Goal: Task Accomplishment & Management: Complete application form

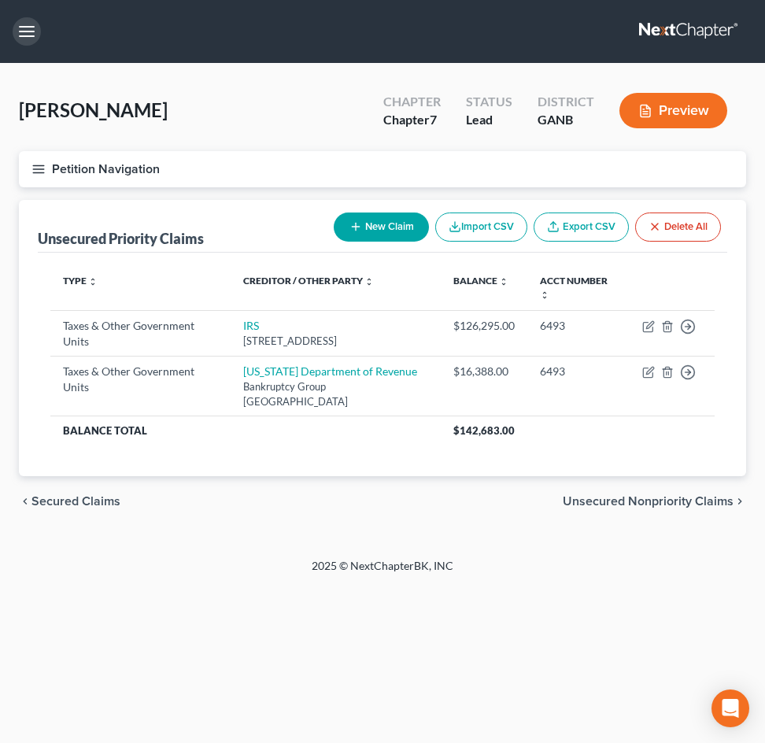
click at [21, 40] on button "button" at bounding box center [27, 31] width 28 height 28
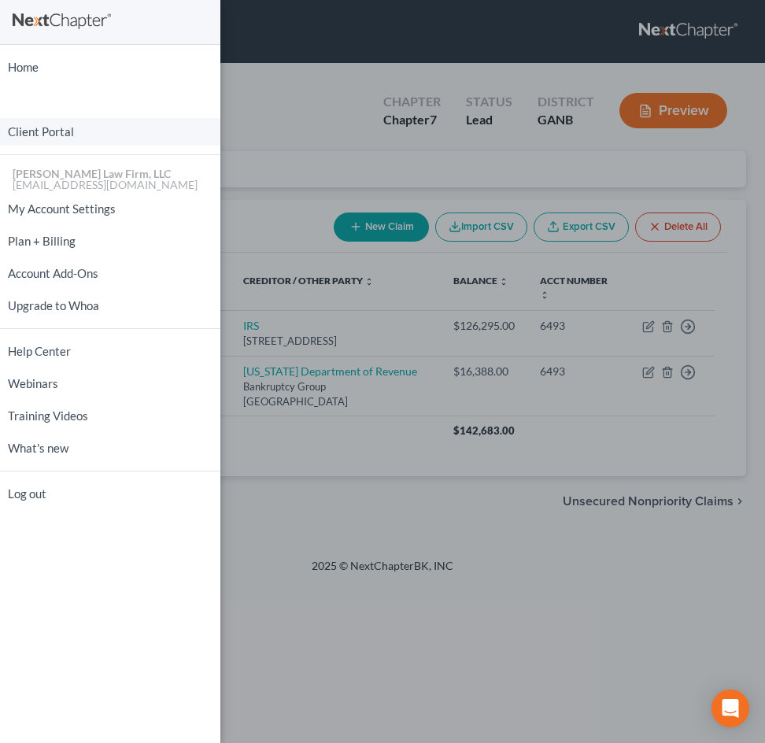
click at [42, 134] on link "Client Portal" at bounding box center [110, 132] width 220 height 28
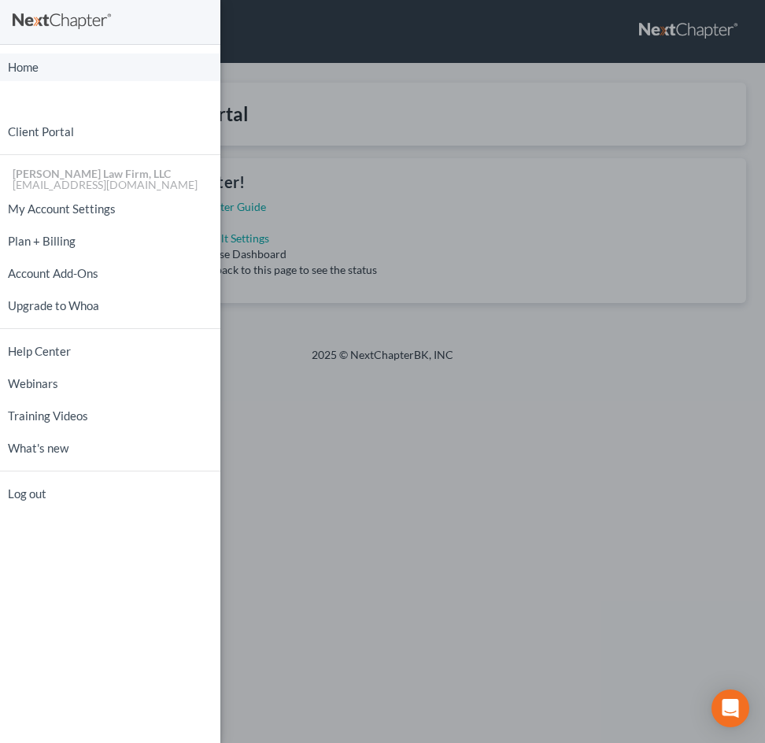
click at [19, 67] on link "Home" at bounding box center [110, 68] width 220 height 28
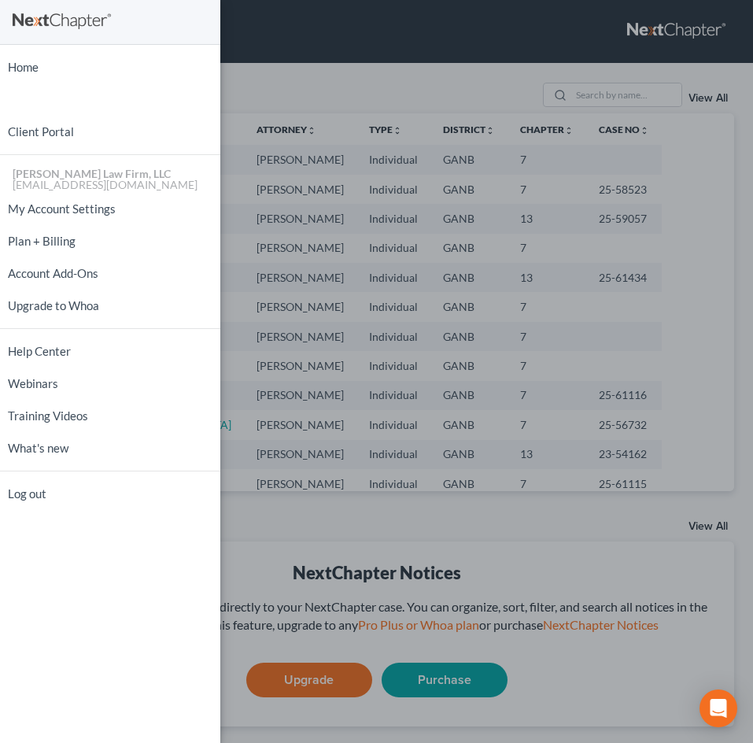
click at [530, 559] on div "Home New Case Client Portal [PERSON_NAME] Law Firm, LLC [EMAIL_ADDRESS][DOMAIN_…" at bounding box center [376, 371] width 753 height 743
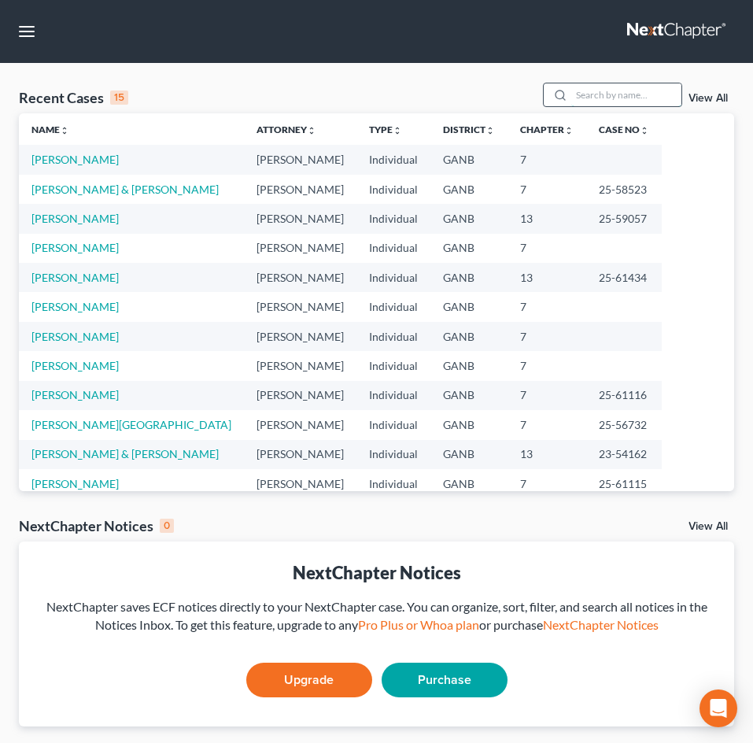
click at [586, 98] on input "search" at bounding box center [626, 94] width 110 height 23
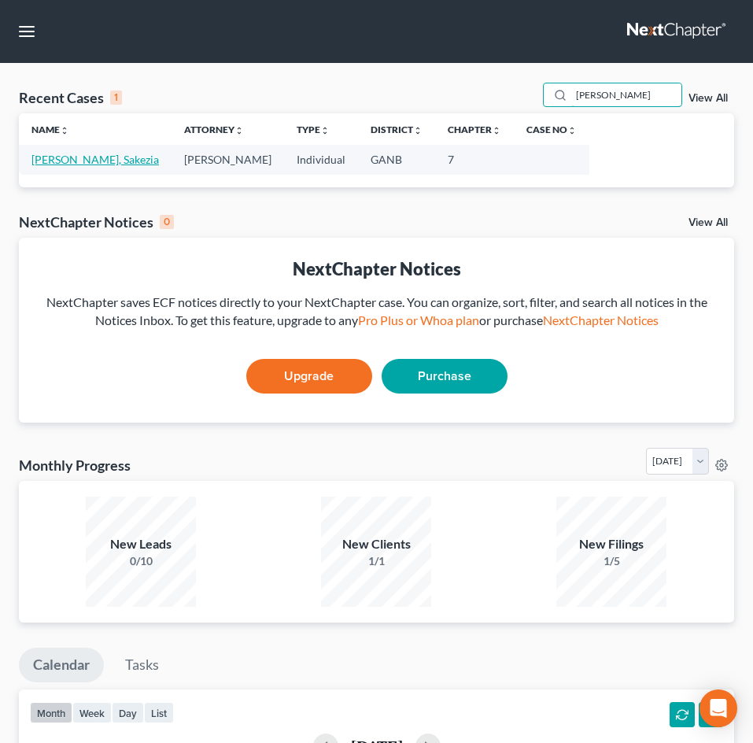
type input "[PERSON_NAME]"
click at [61, 153] on link "[PERSON_NAME], Sakezia" at bounding box center [94, 159] width 127 height 13
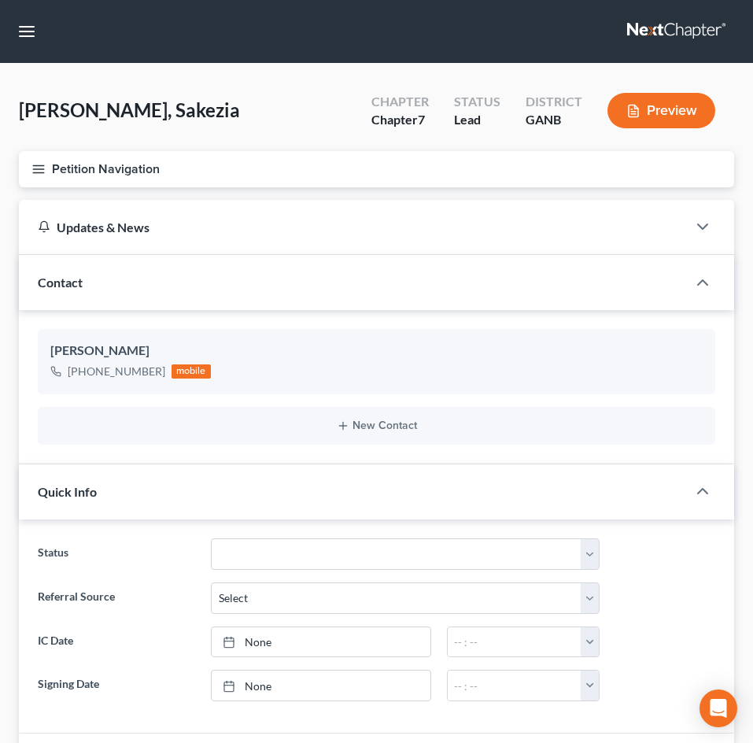
click at [41, 167] on icon "button" at bounding box center [38, 169] width 14 height 14
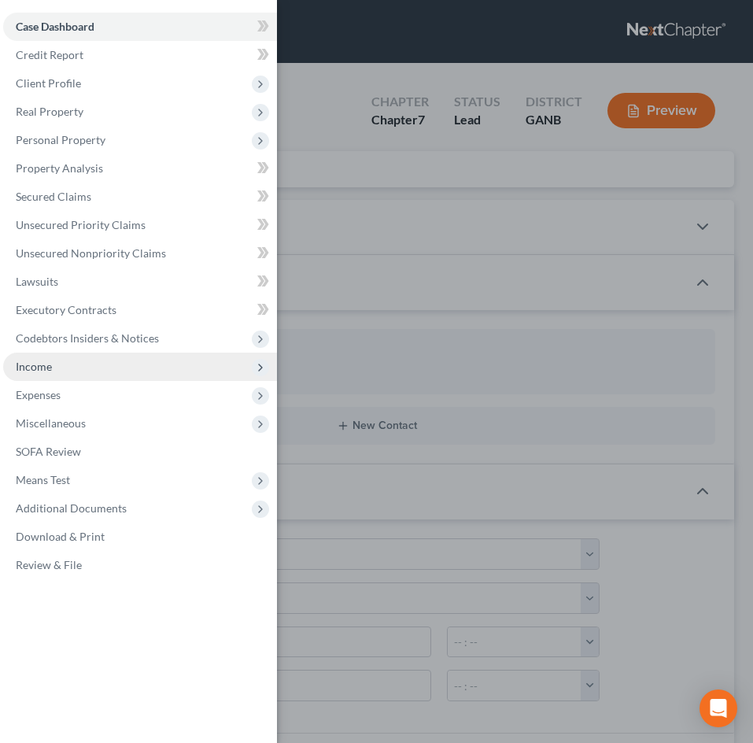
click at [50, 364] on span "Income" at bounding box center [34, 366] width 36 height 13
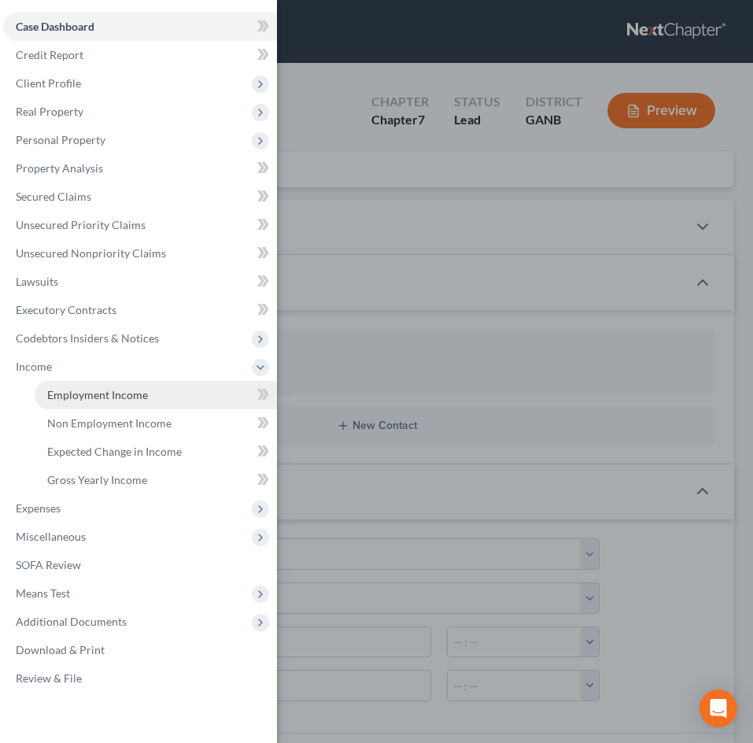
click at [86, 397] on span "Employment Income" at bounding box center [97, 394] width 101 height 13
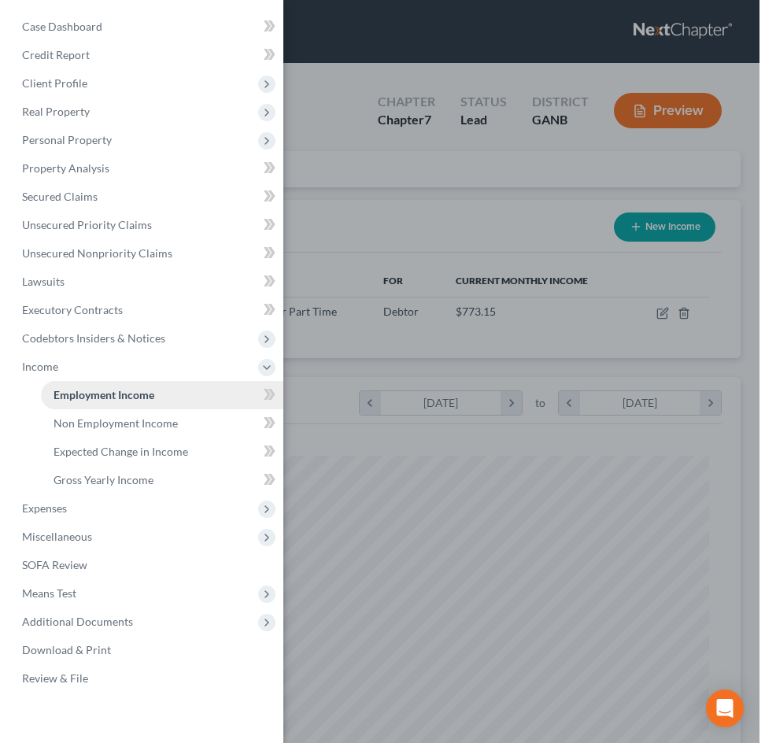
scroll to position [326, 684]
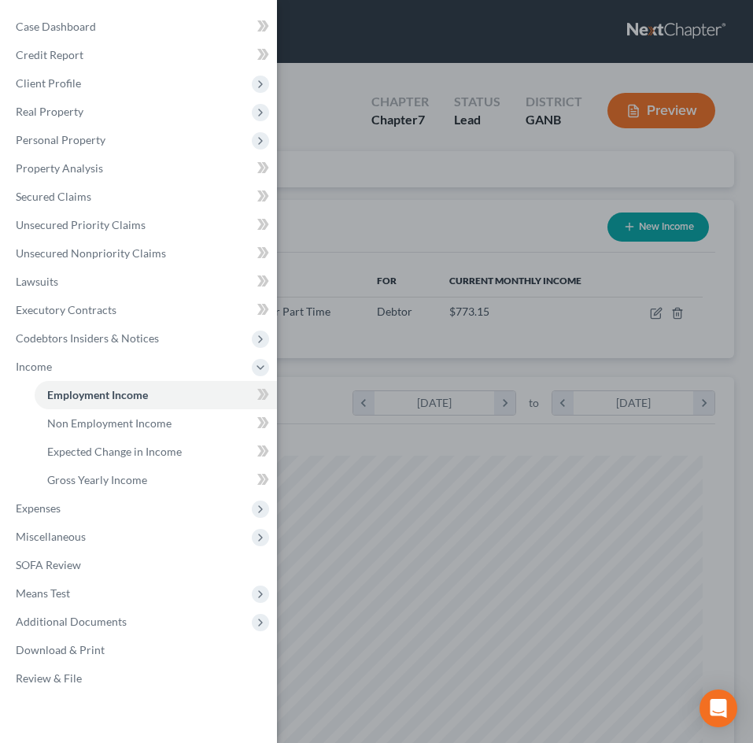
click at [449, 462] on div "Case Dashboard Payments Invoices Payments Payments Credit Report Client Profile" at bounding box center [376, 371] width 753 height 743
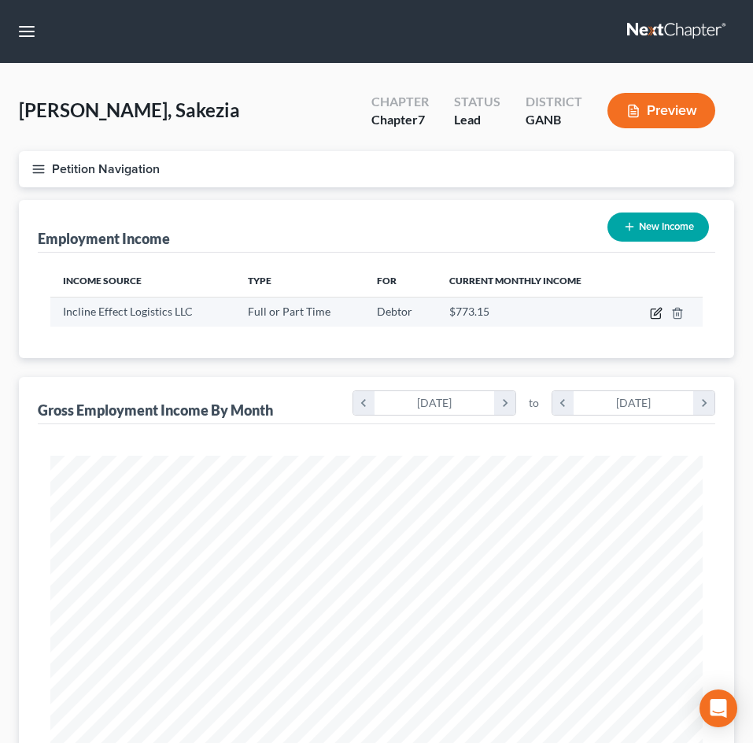
click at [660, 308] on icon "button" at bounding box center [657, 311] width 7 height 7
select select "0"
select select "9"
select select "0"
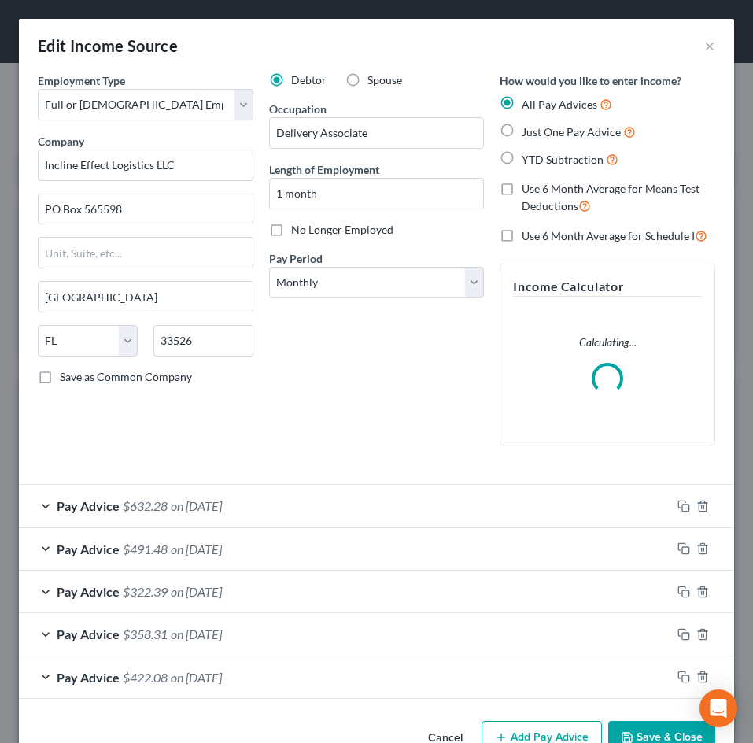
scroll to position [332, 696]
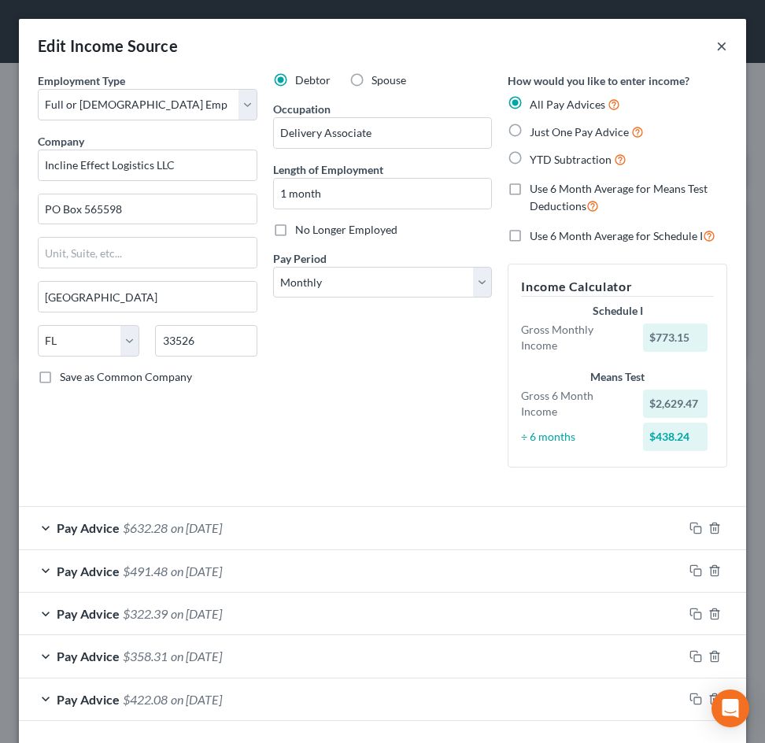
click at [716, 40] on button "×" at bounding box center [721, 45] width 11 height 19
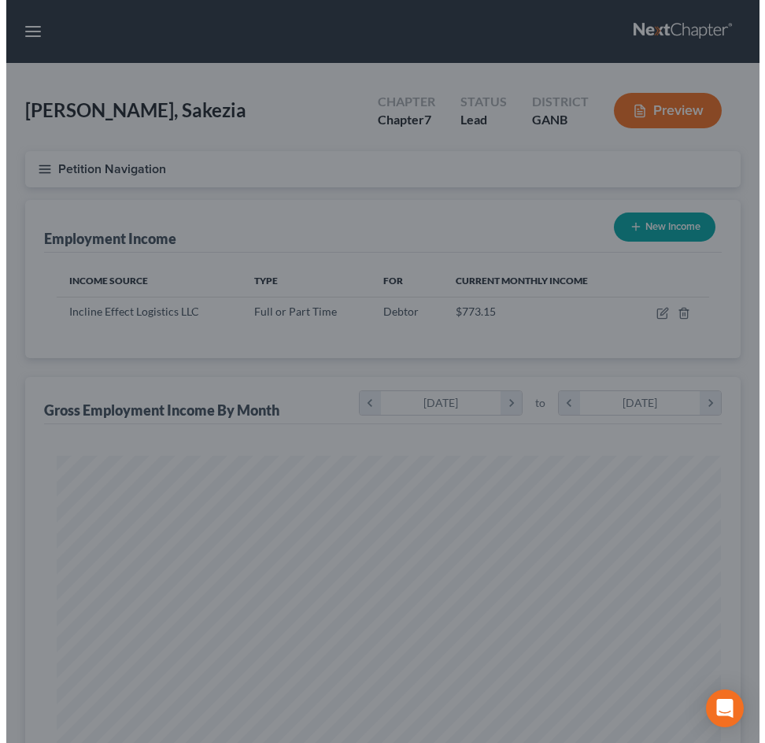
scroll to position [786559, 786201]
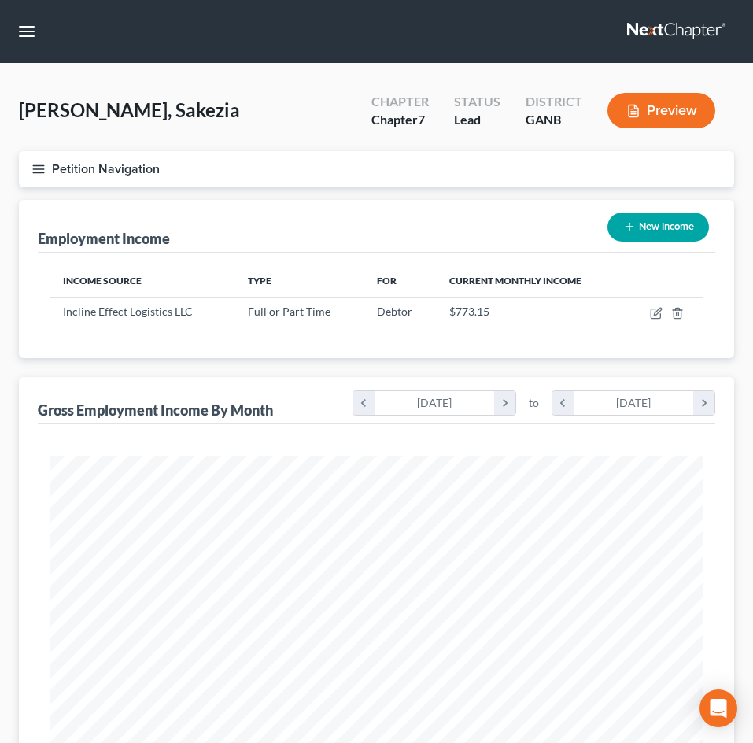
click at [633, 219] on button "New Income" at bounding box center [658, 226] width 102 height 29
select select "0"
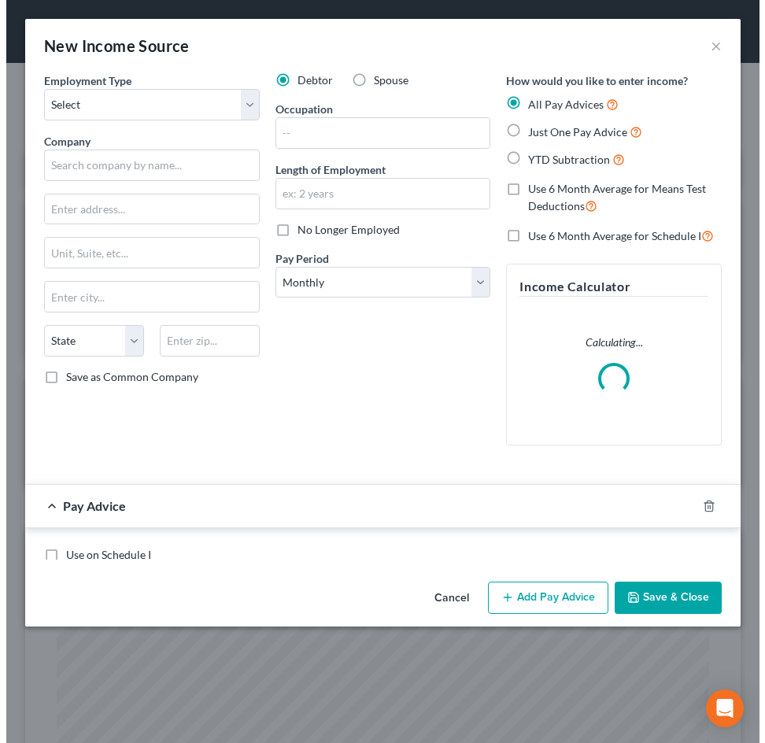
scroll to position [332, 696]
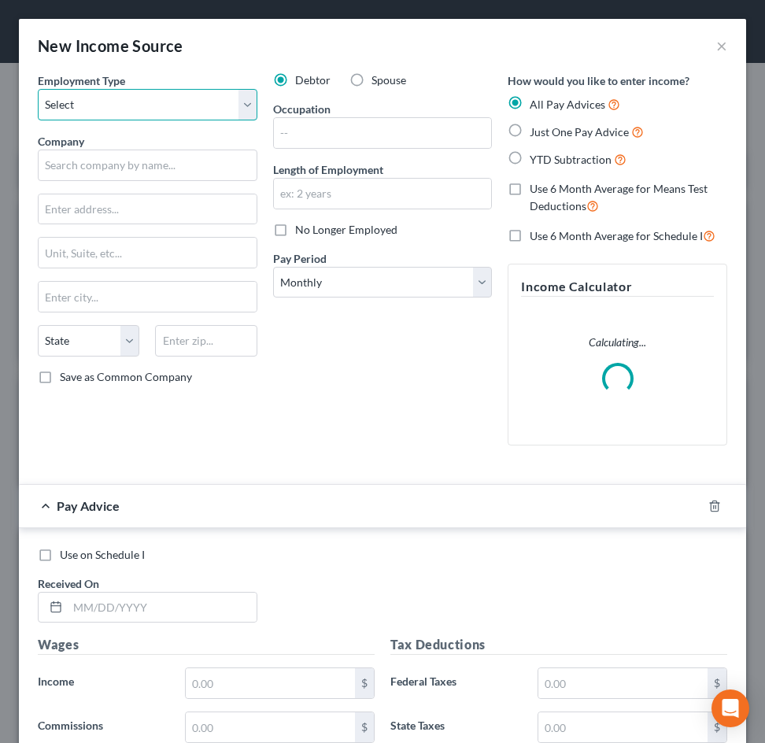
click at [104, 106] on select "Select Full or [DEMOGRAPHIC_DATA] Employment Self Employment" at bounding box center [148, 104] width 220 height 31
select select "0"
click at [38, 89] on select "Select Full or [DEMOGRAPHIC_DATA] Employment Self Employment" at bounding box center [148, 104] width 220 height 31
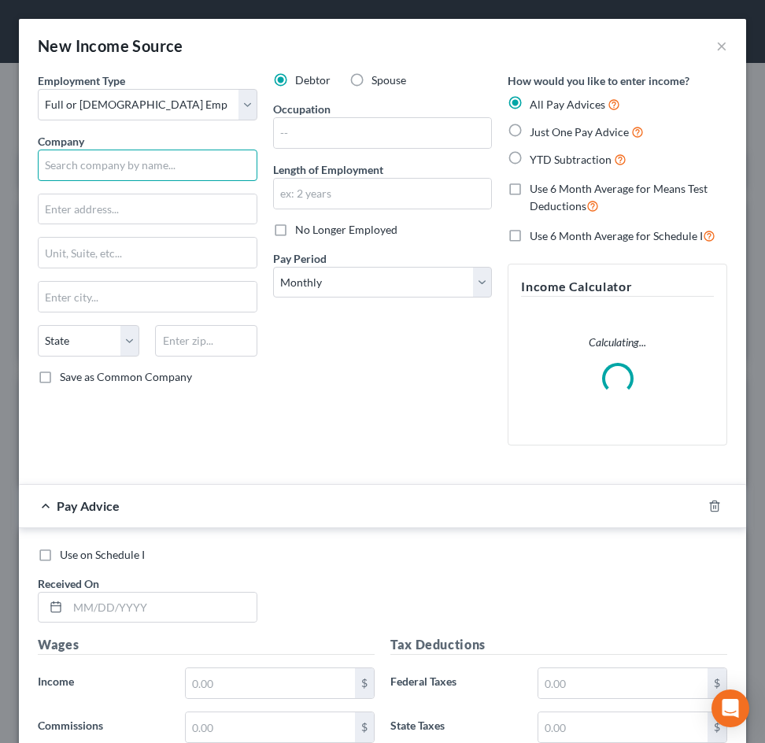
click at [97, 161] on input "text" at bounding box center [148, 165] width 220 height 31
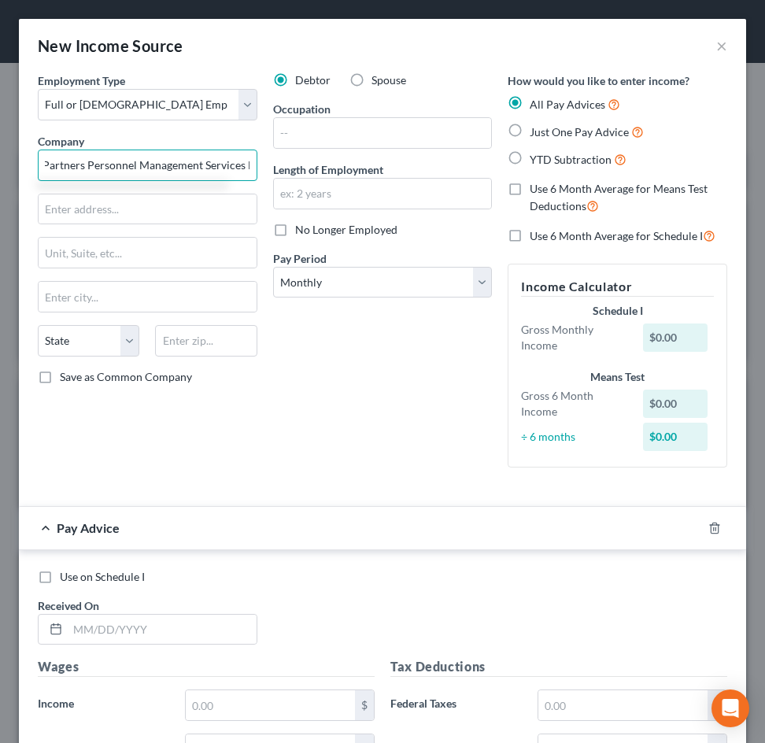
scroll to position [0, 20]
type input "Partners Personnel Management Services LLC"
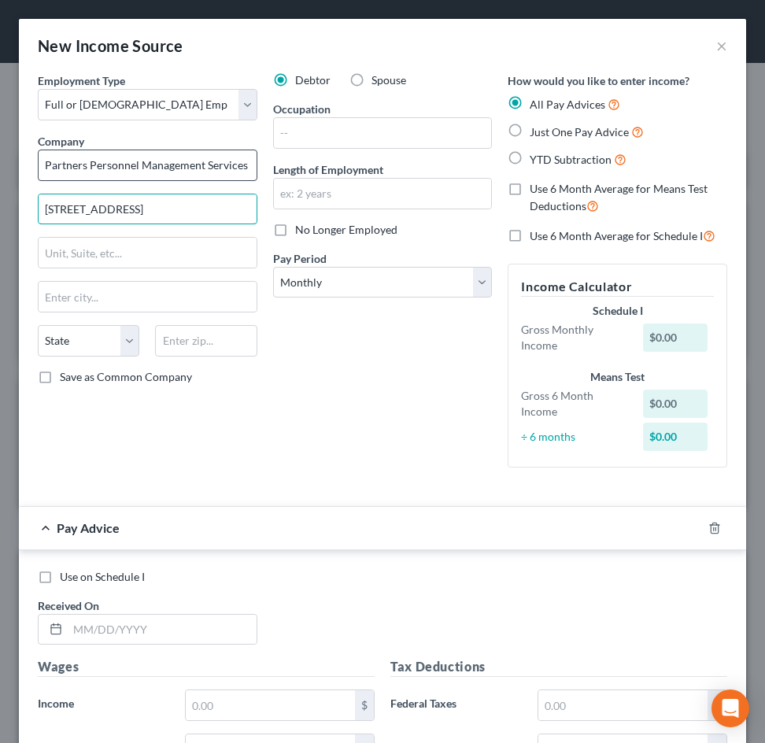
type input "[STREET_ADDRESS]"
type input "93105"
type input "Santa [PERSON_NAME]"
select select "4"
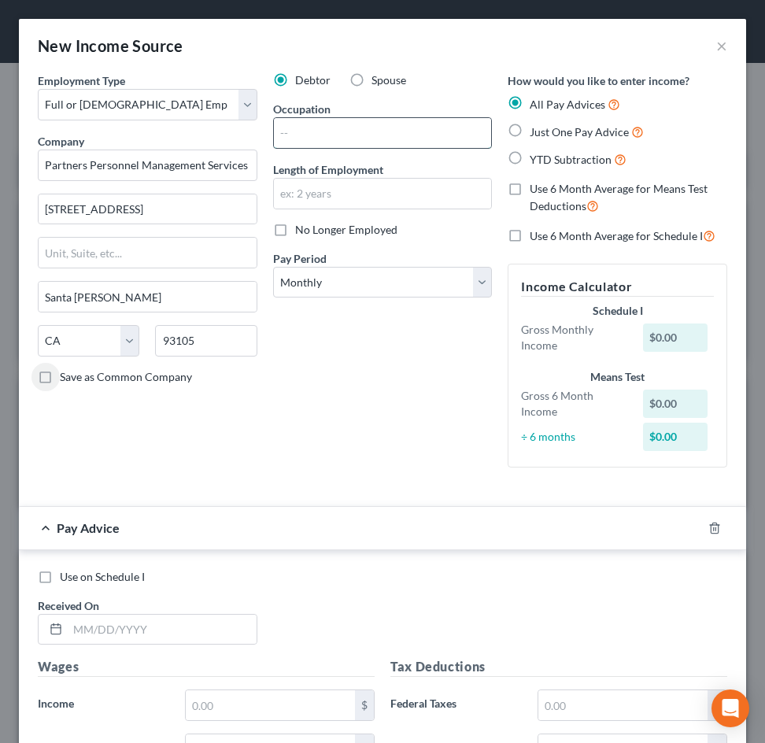
click at [327, 140] on input "text" at bounding box center [383, 133] width 218 height 30
type input "[DEMOGRAPHIC_DATA]"
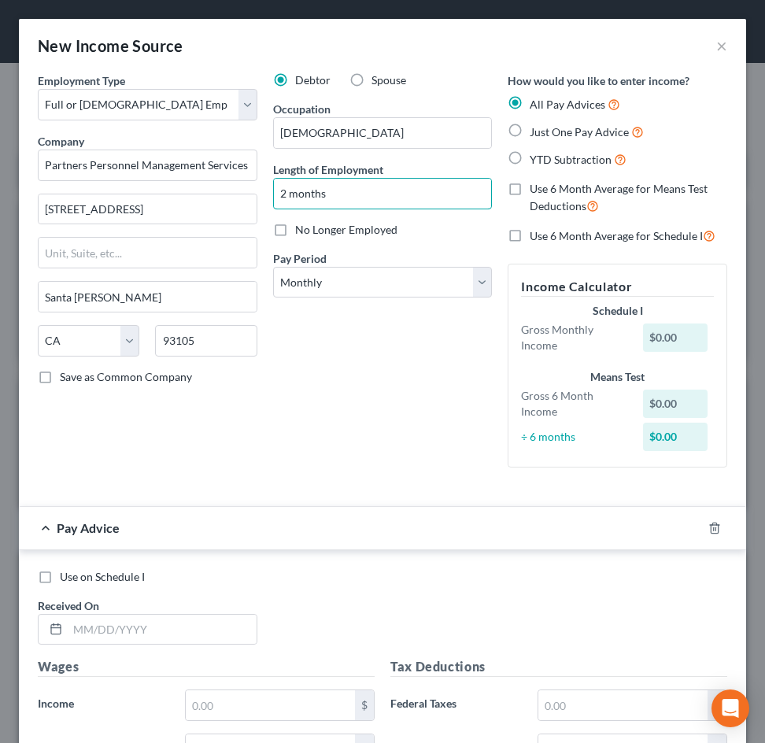
type input "2 months"
drag, startPoint x: 348, startPoint y: 327, endPoint x: 322, endPoint y: 302, distance: 36.2
click at [348, 327] on div "Debtor Spouse Occupation [DEMOGRAPHIC_DATA] Length of Employment 2 months No Lo…" at bounding box center [382, 276] width 235 height 408
click at [307, 280] on select "Select Monthly Twice Monthly Every Other Week Weekly" at bounding box center [383, 282] width 220 height 31
select select "3"
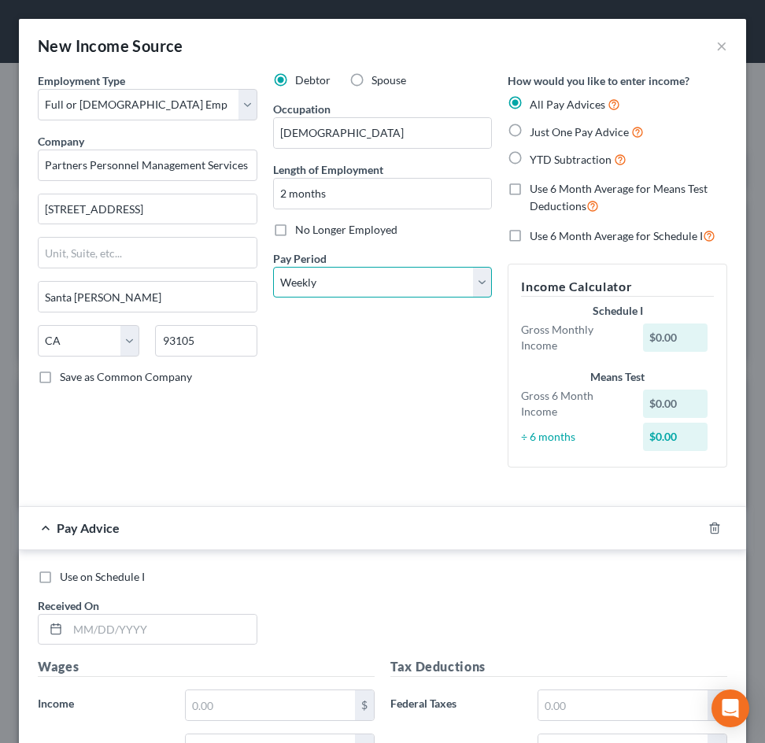
click at [273, 267] on select "Select Monthly Twice Monthly Every Other Week Weekly" at bounding box center [383, 282] width 220 height 31
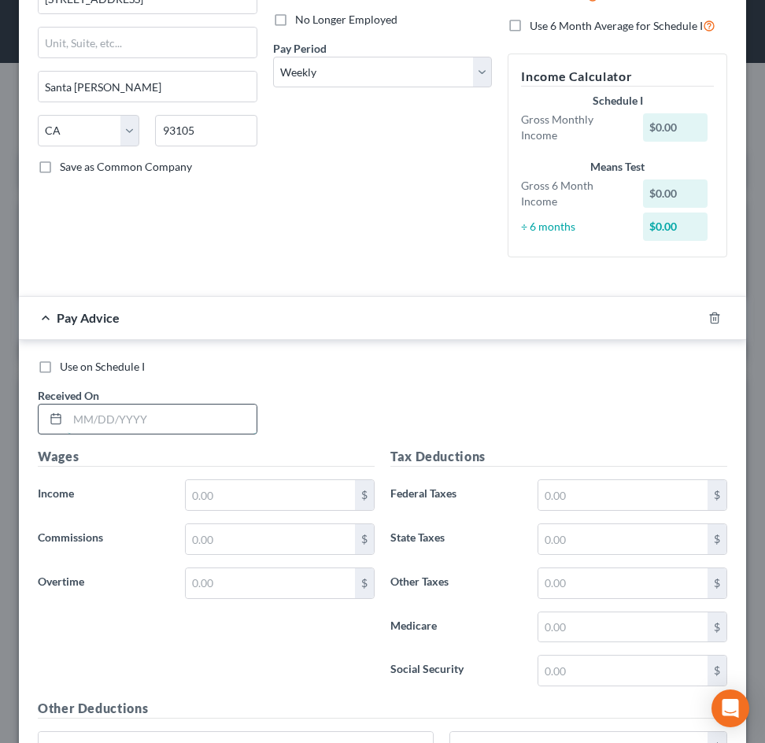
click at [135, 408] on input "text" at bounding box center [162, 419] width 189 height 30
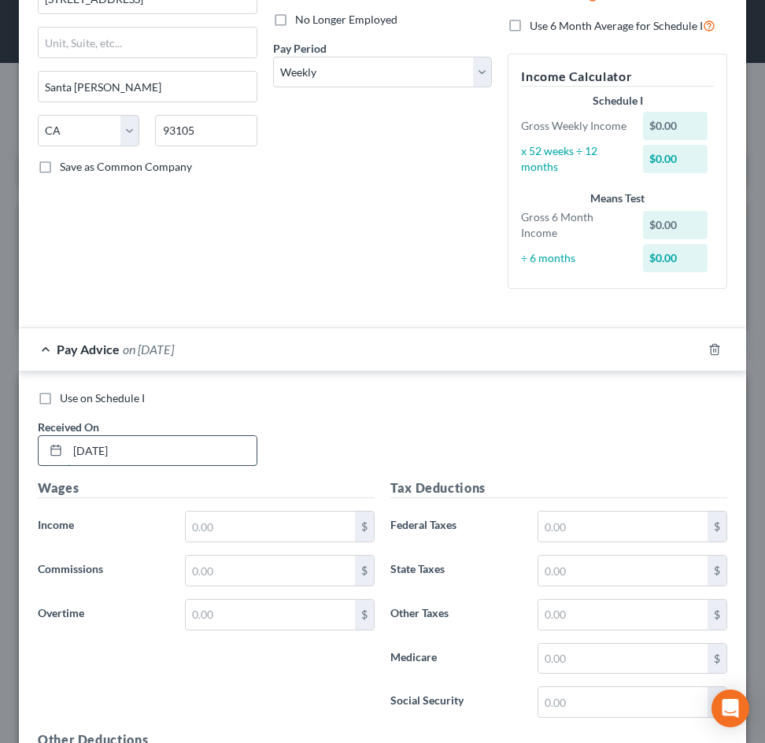
type input "[DATE]"
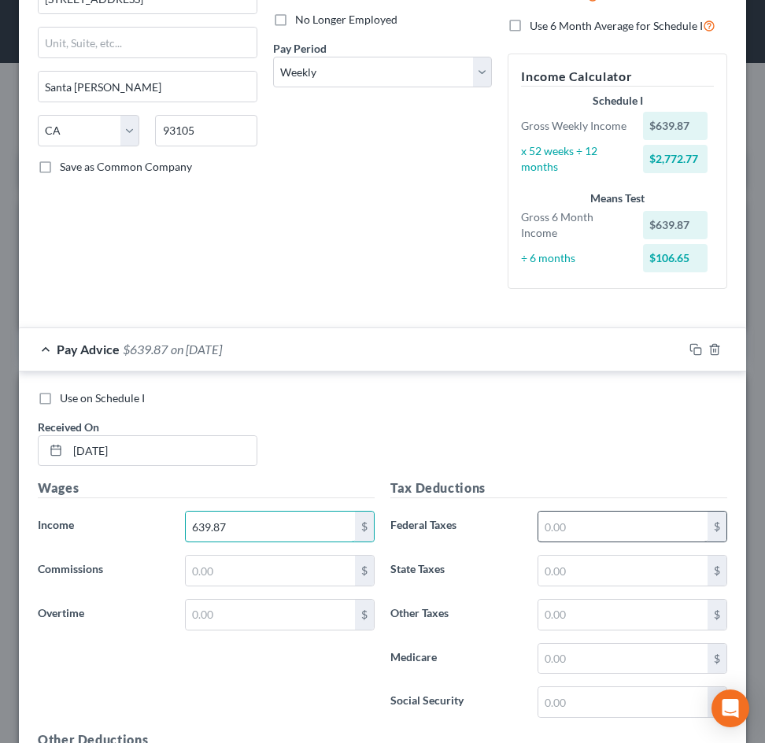
type input "639.87"
click at [572, 537] on input "text" at bounding box center [622, 526] width 169 height 30
type input "37.58"
type input "22.05"
type input "9.28"
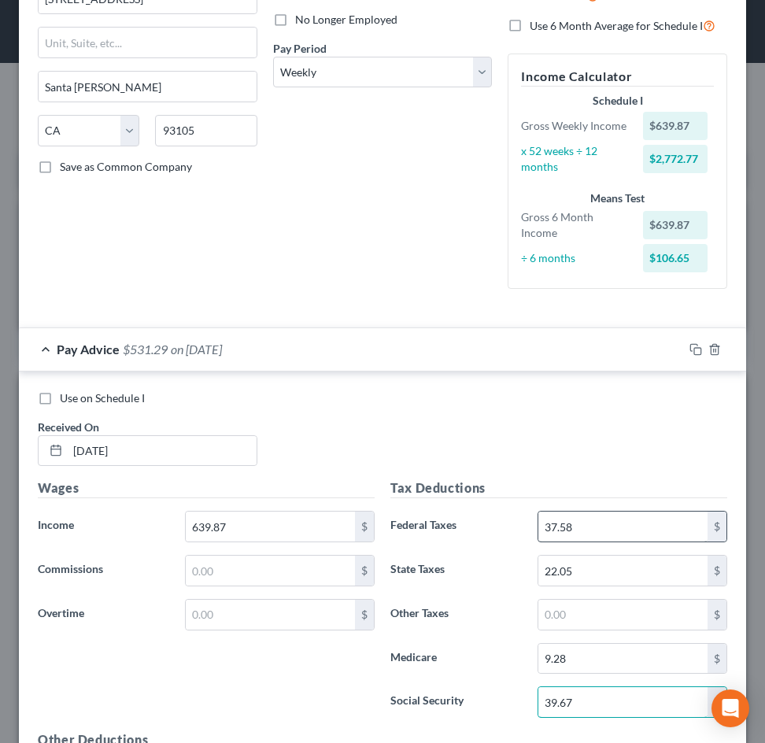
type input "39.67"
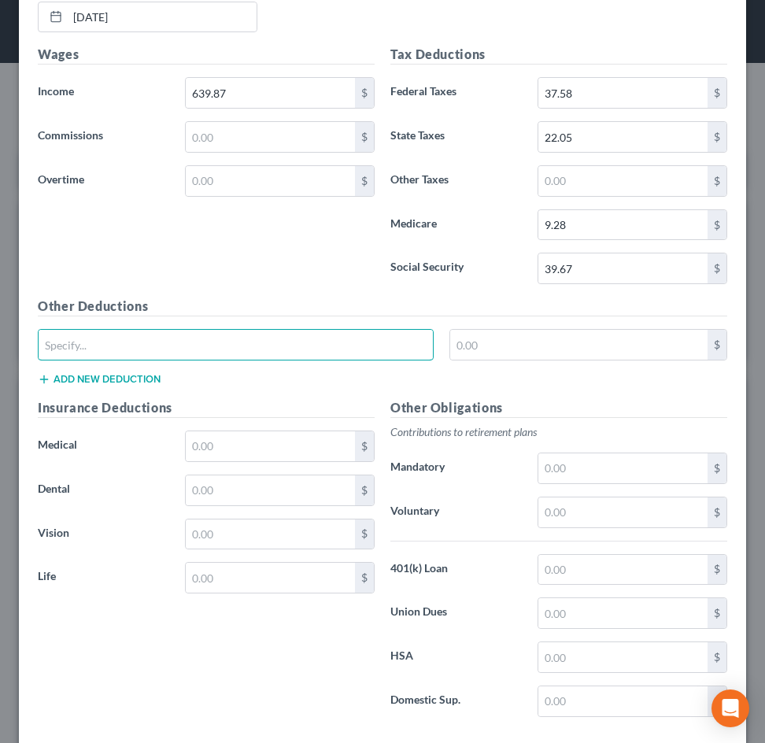
scroll to position [522, 0]
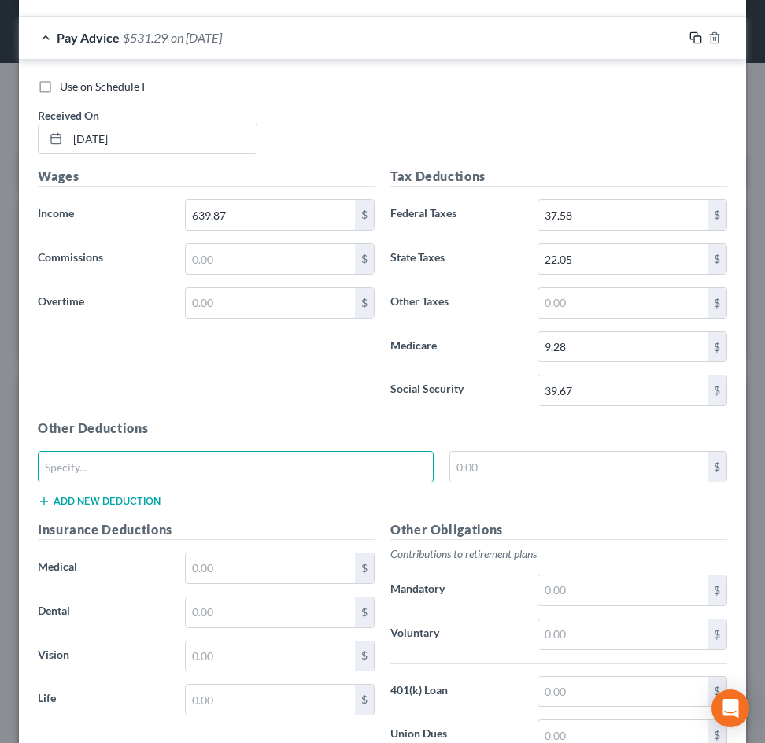
click at [689, 44] on icon "button" at bounding box center [695, 37] width 13 height 13
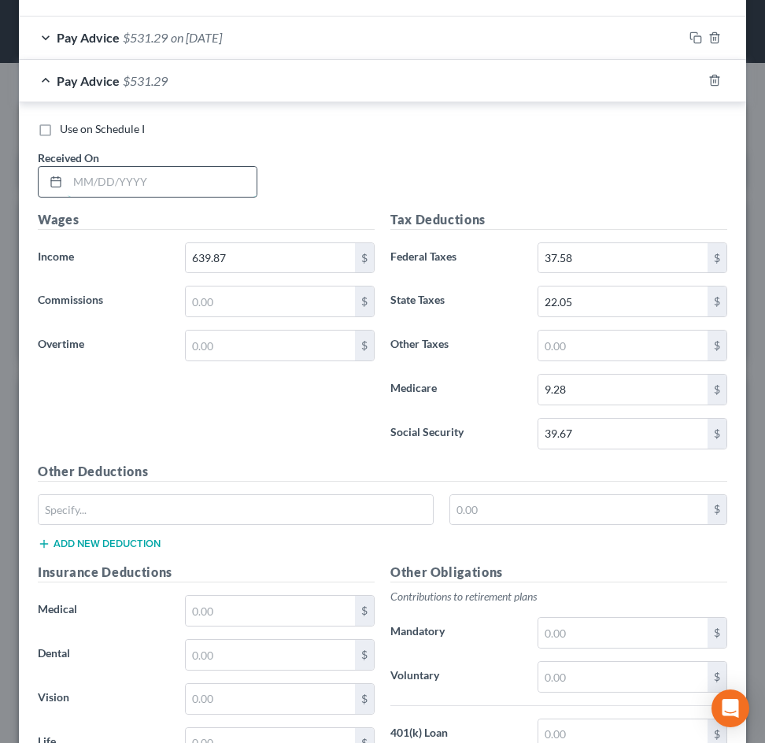
click at [146, 189] on input "text" at bounding box center [162, 182] width 189 height 30
type input "[DATE]"
click at [251, 265] on input "639.87" at bounding box center [270, 258] width 169 height 30
type input "7"
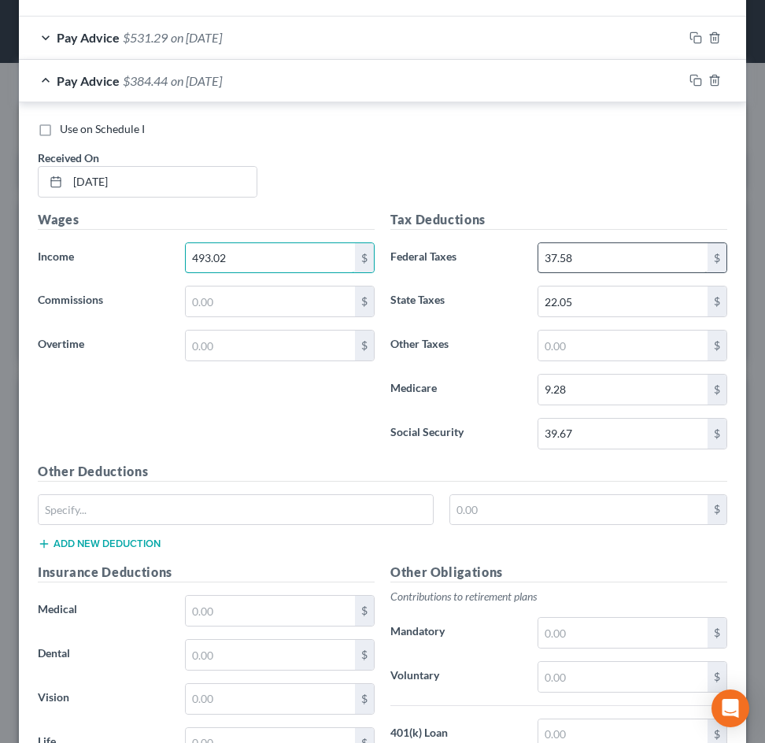
type input "493.02"
click at [547, 269] on input "37.58" at bounding box center [622, 258] width 169 height 30
type input "20.46"
click at [556, 306] on input "22.05" at bounding box center [622, 301] width 169 height 30
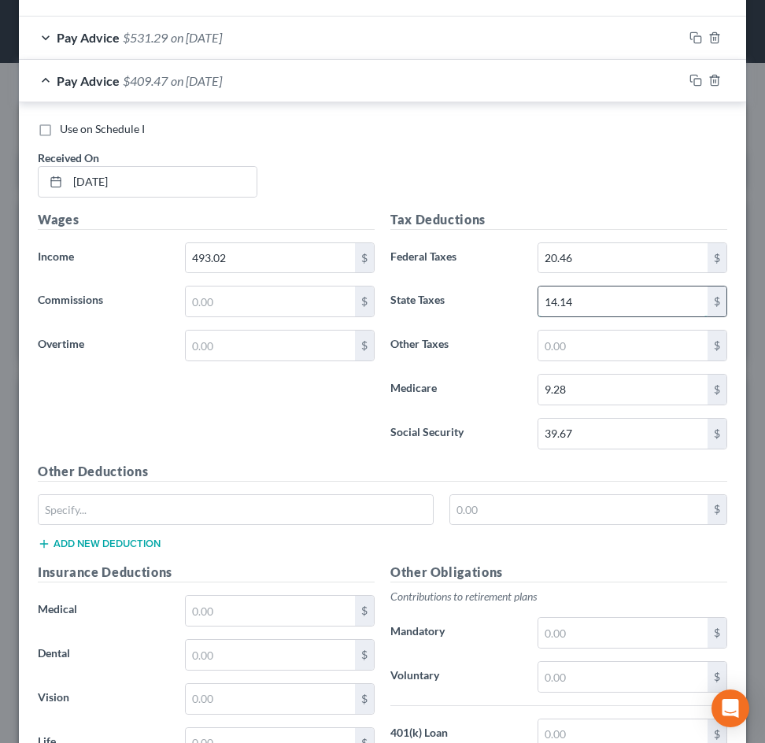
type input "14.14"
type input "7.15"
type input "30.57"
click at [689, 80] on icon "button" at bounding box center [695, 80] width 13 height 13
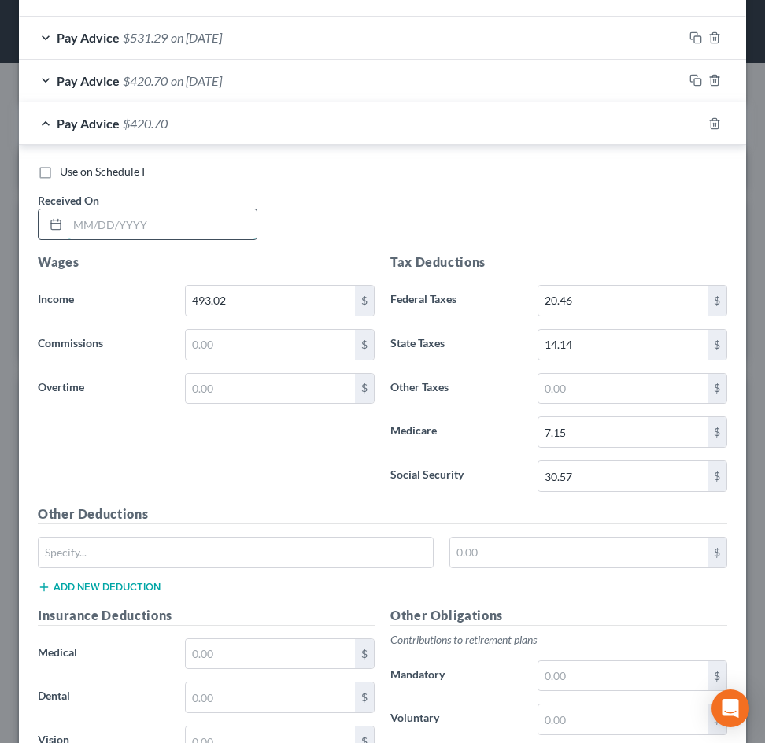
click at [155, 234] on input "text" at bounding box center [162, 224] width 189 height 30
type input "[DATE]"
type input "603.41"
type input "33.21"
type input "8"
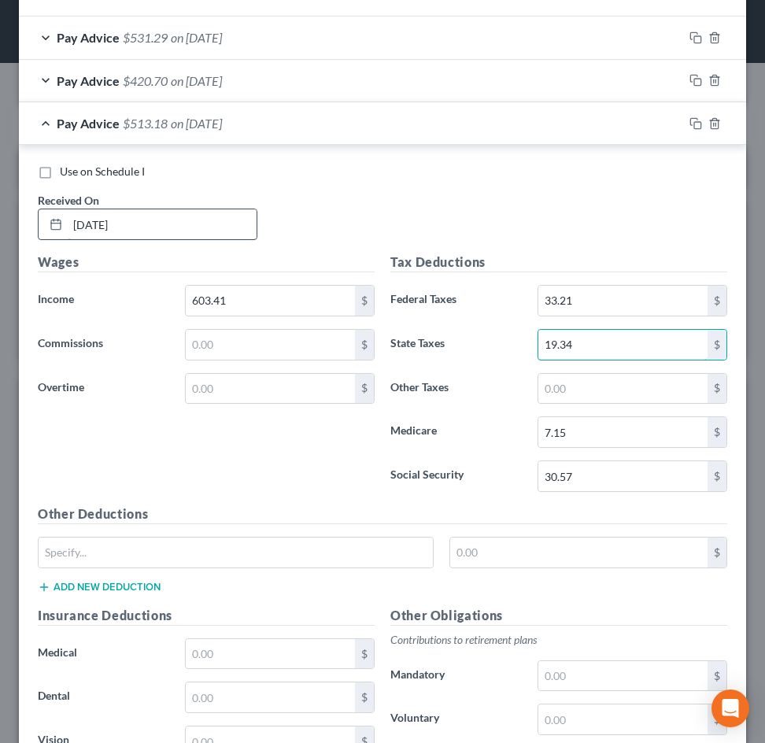
type input "19.34"
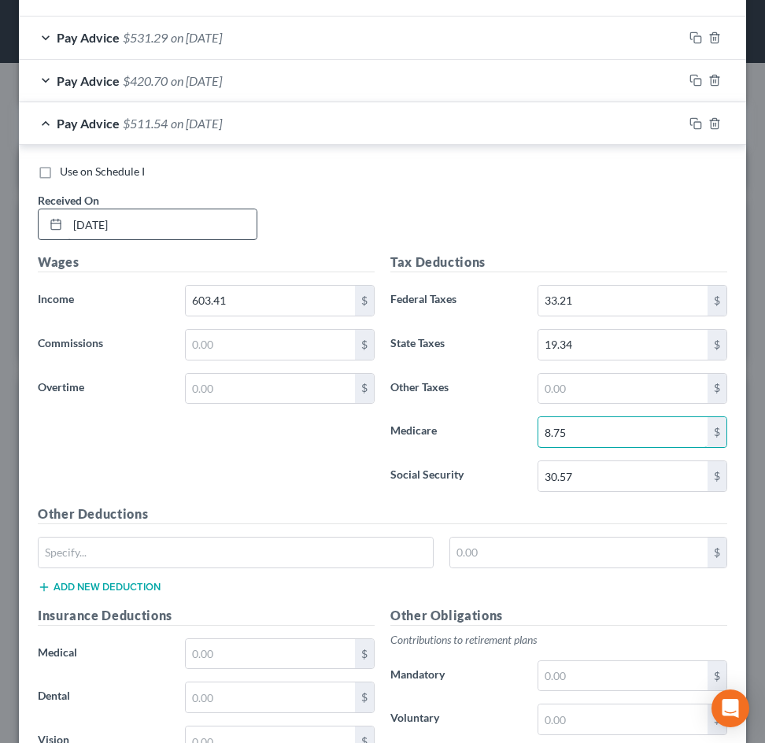
type input "8.75"
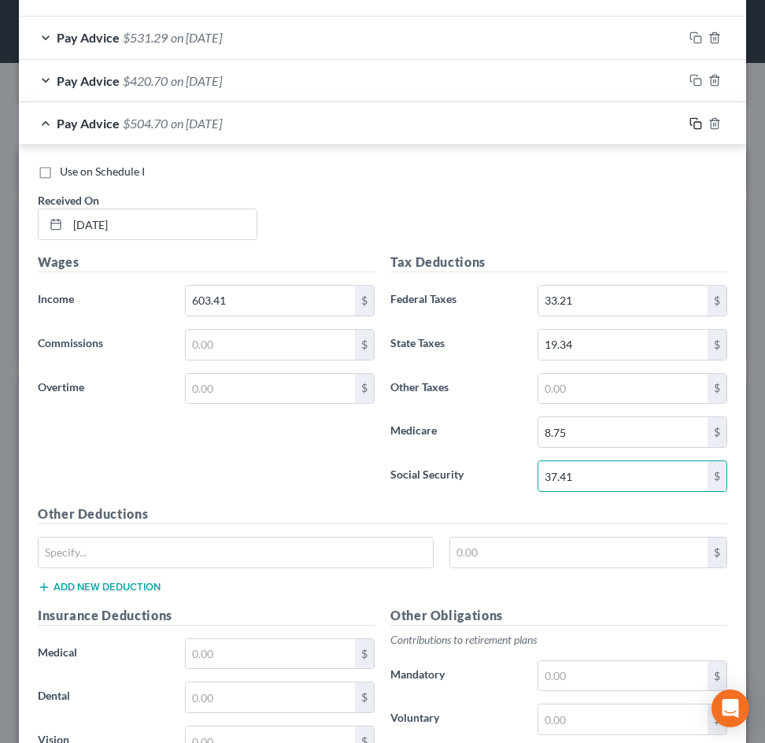
type input "37.41"
click at [689, 130] on icon "button" at bounding box center [695, 123] width 13 height 13
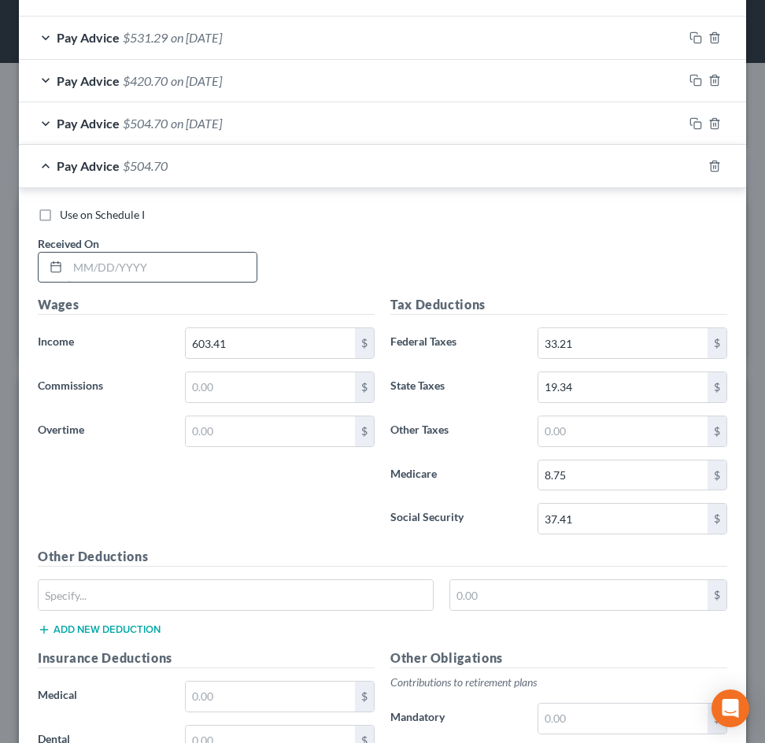
click at [157, 272] on input "text" at bounding box center [162, 268] width 189 height 30
type input "[DATE]"
click at [279, 340] on input "603.41" at bounding box center [270, 343] width 169 height 30
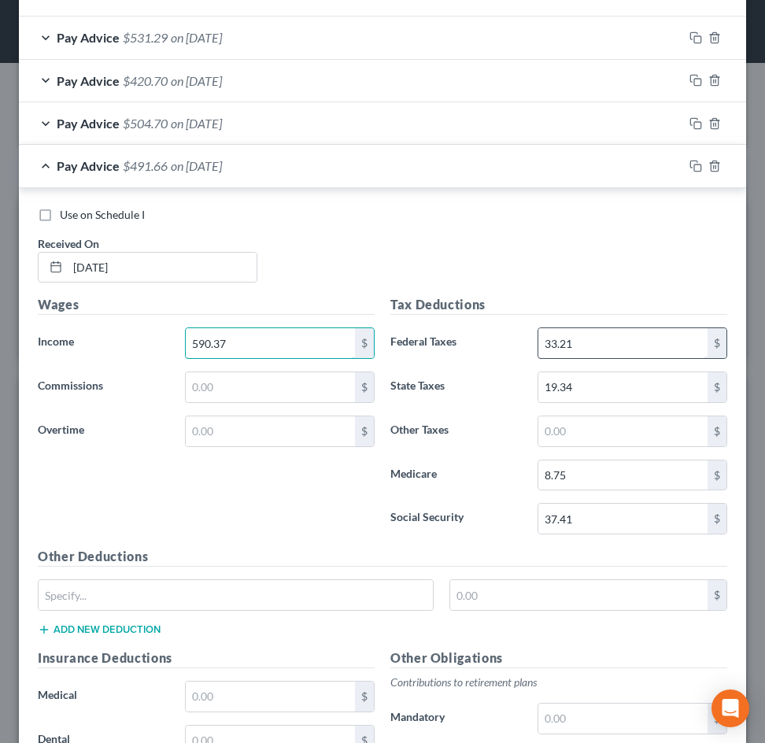
type input "590.37"
click at [579, 352] on input "33.21" at bounding box center [622, 343] width 169 height 30
type input "31.64"
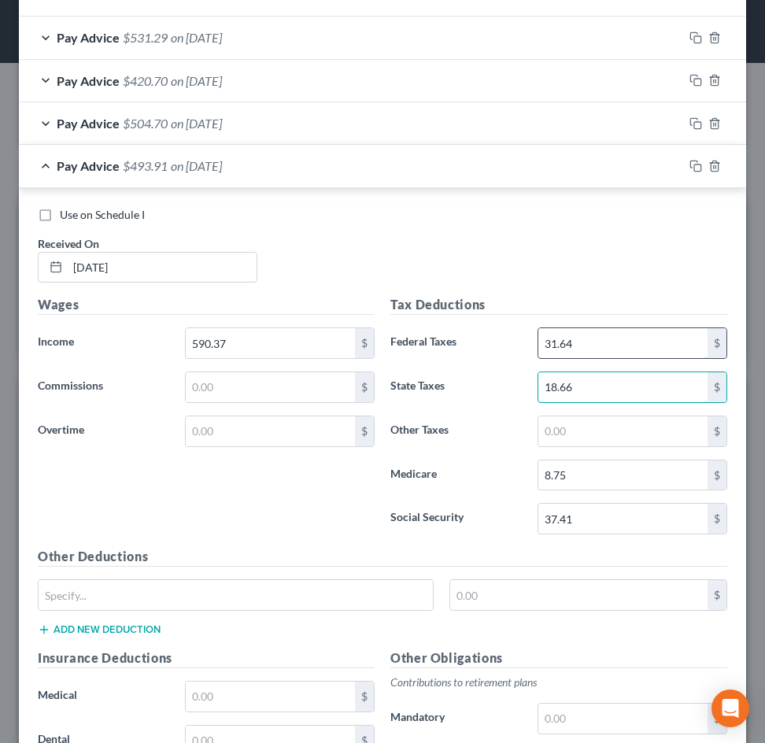
type input "18.66"
type input "8.56"
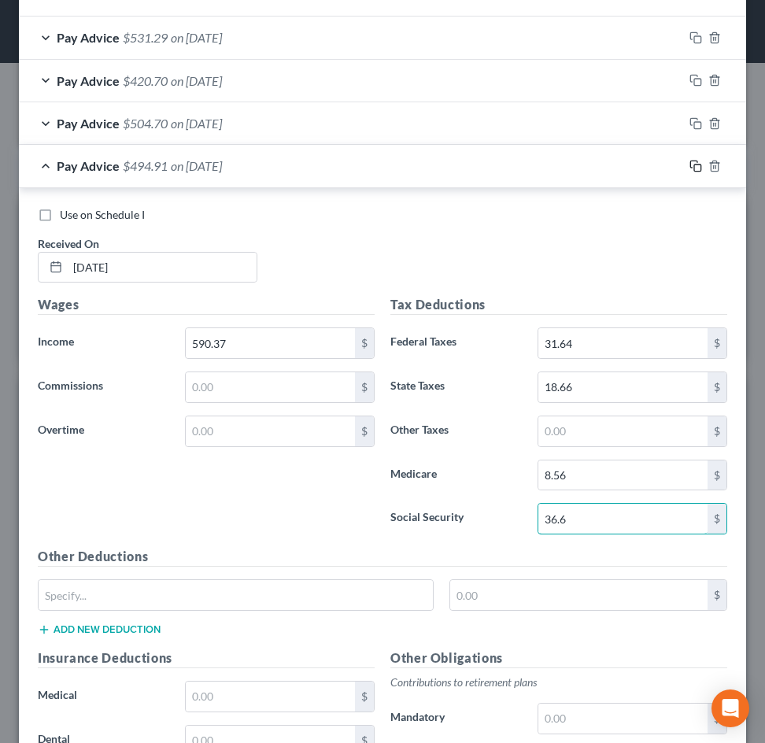
type input "36.6"
click at [690, 164] on icon "button" at bounding box center [693, 164] width 7 height 7
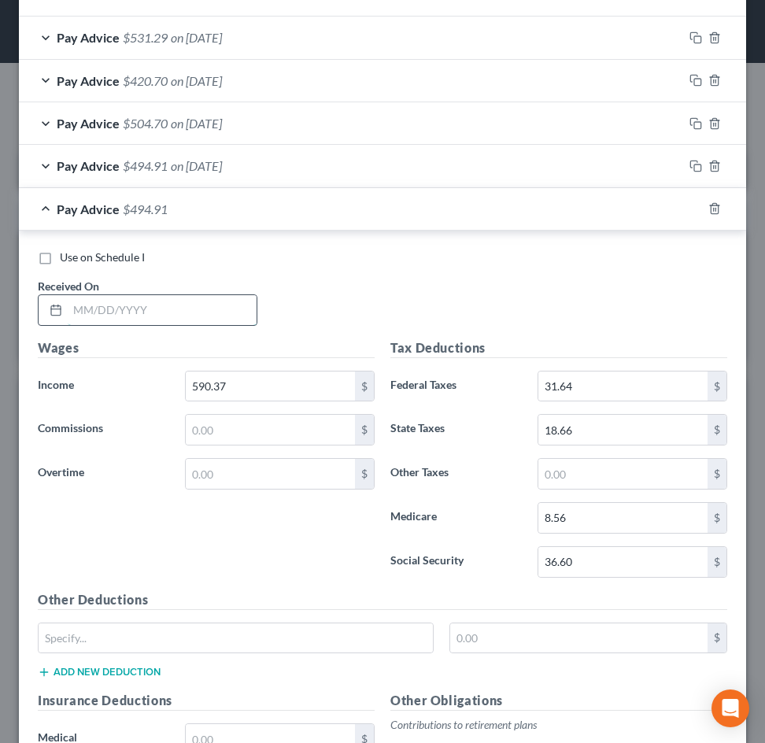
click at [116, 323] on input "text" at bounding box center [162, 310] width 189 height 30
type input "[DATE]"
type input "649.61"
type input "38.75"
type input "21.74"
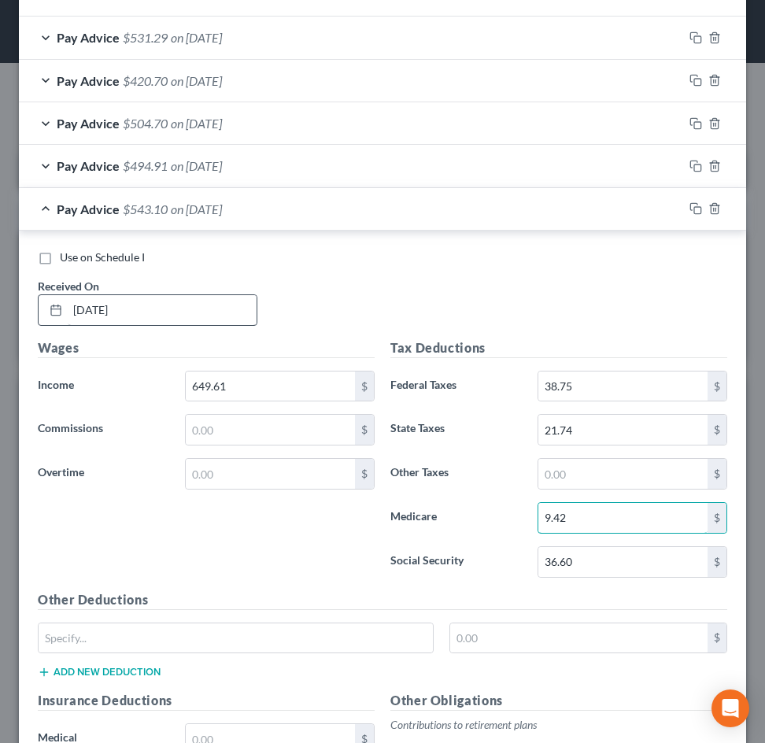
type input "9.42"
type input "40.28"
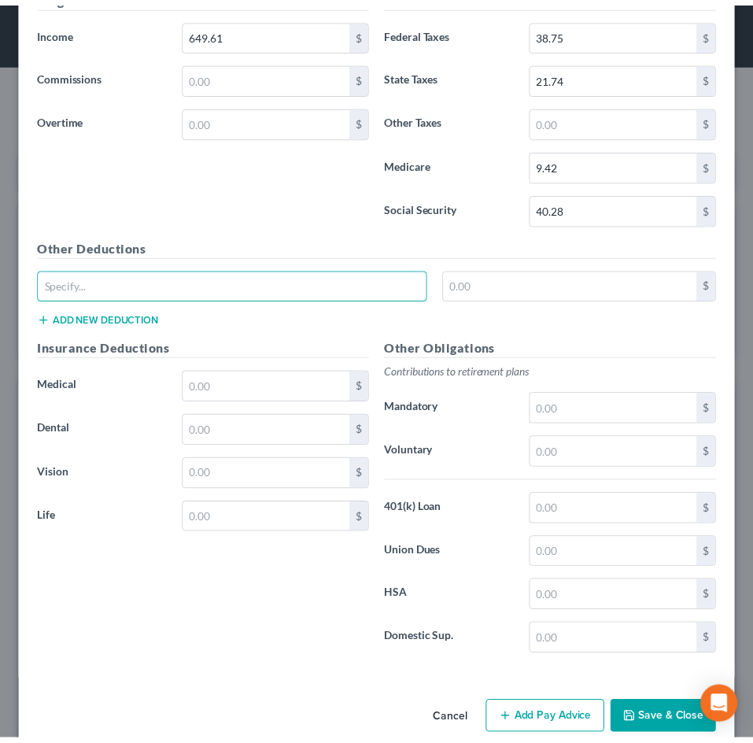
scroll to position [903, 0]
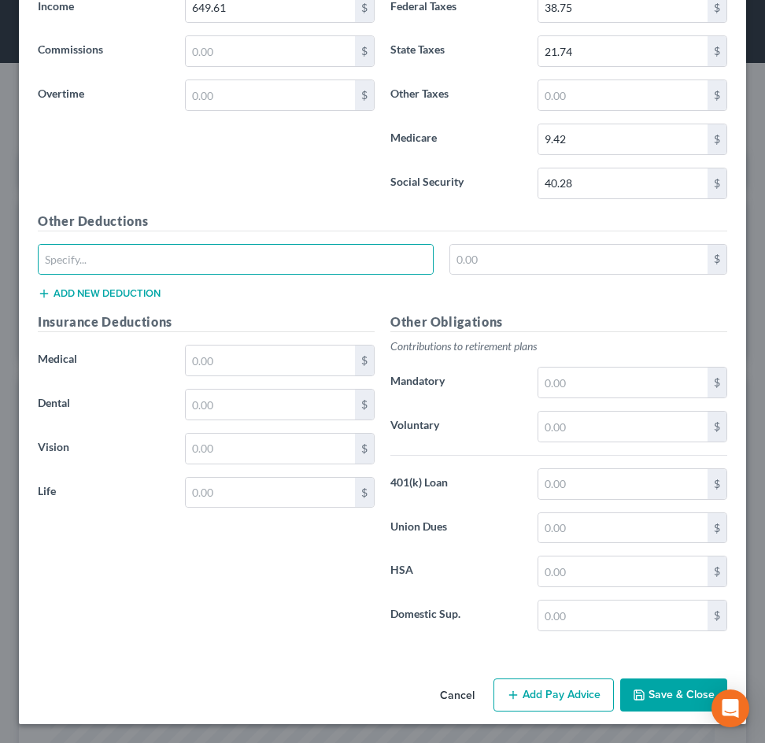
click at [641, 692] on button "Save & Close" at bounding box center [673, 694] width 107 height 33
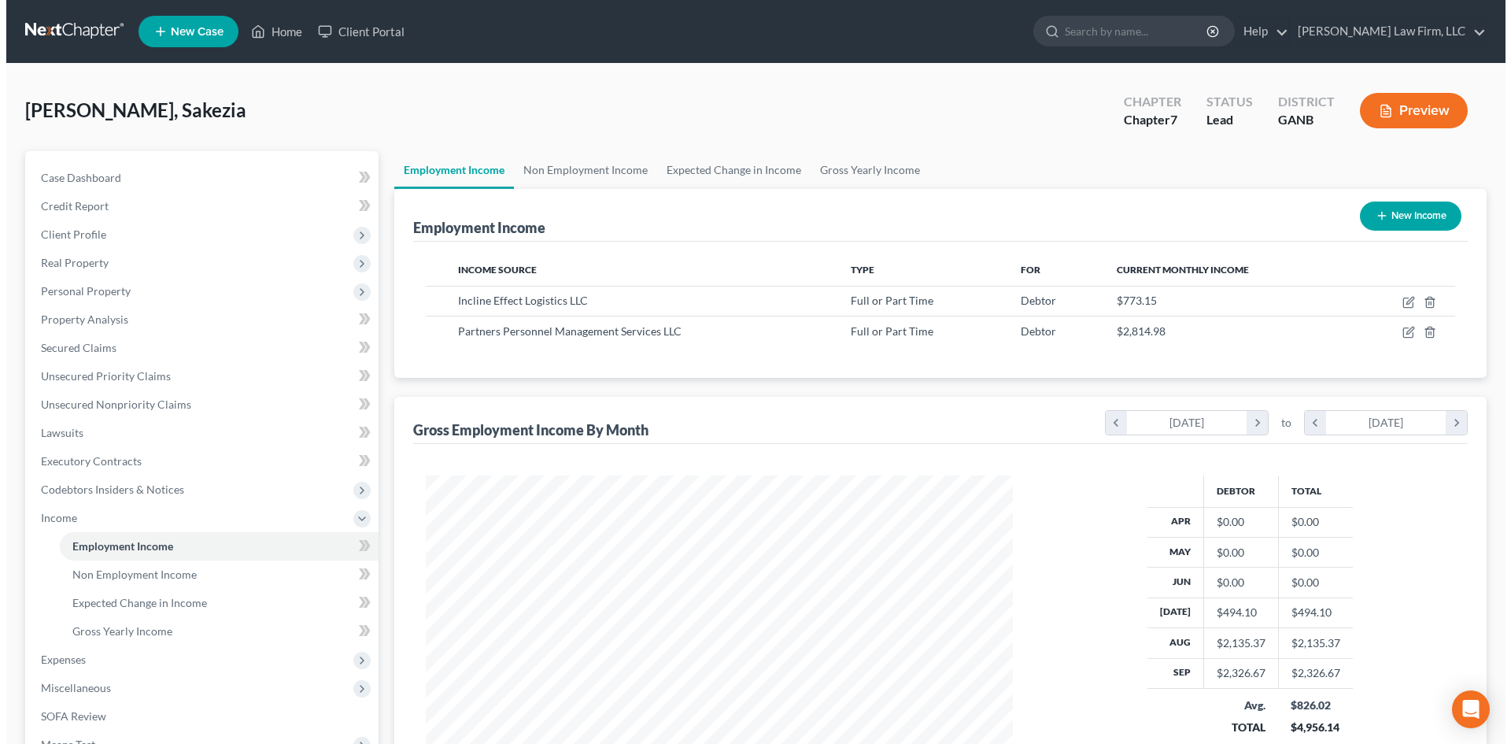
scroll to position [786592, 786267]
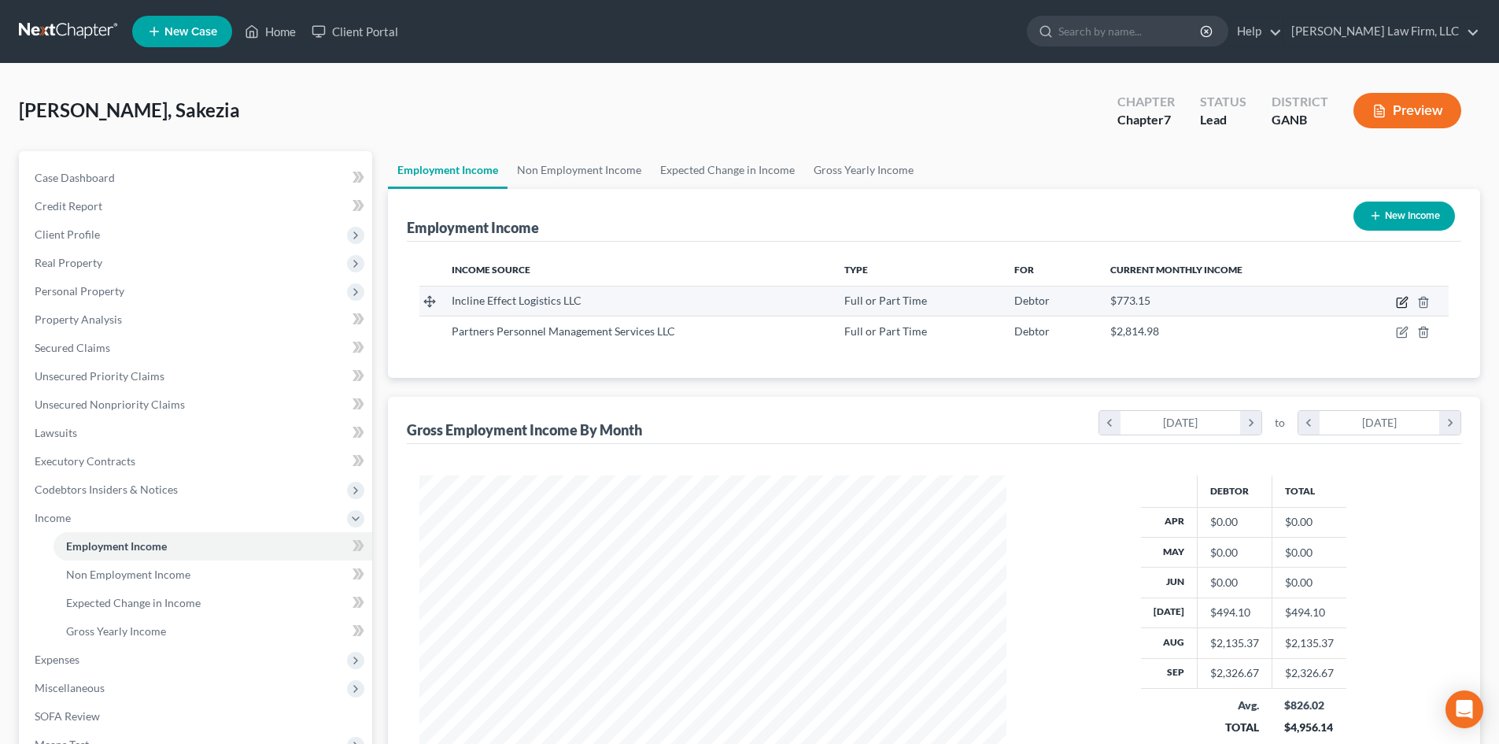
click at [764, 303] on icon "button" at bounding box center [1402, 302] width 13 height 13
select select "0"
select select "9"
select select "0"
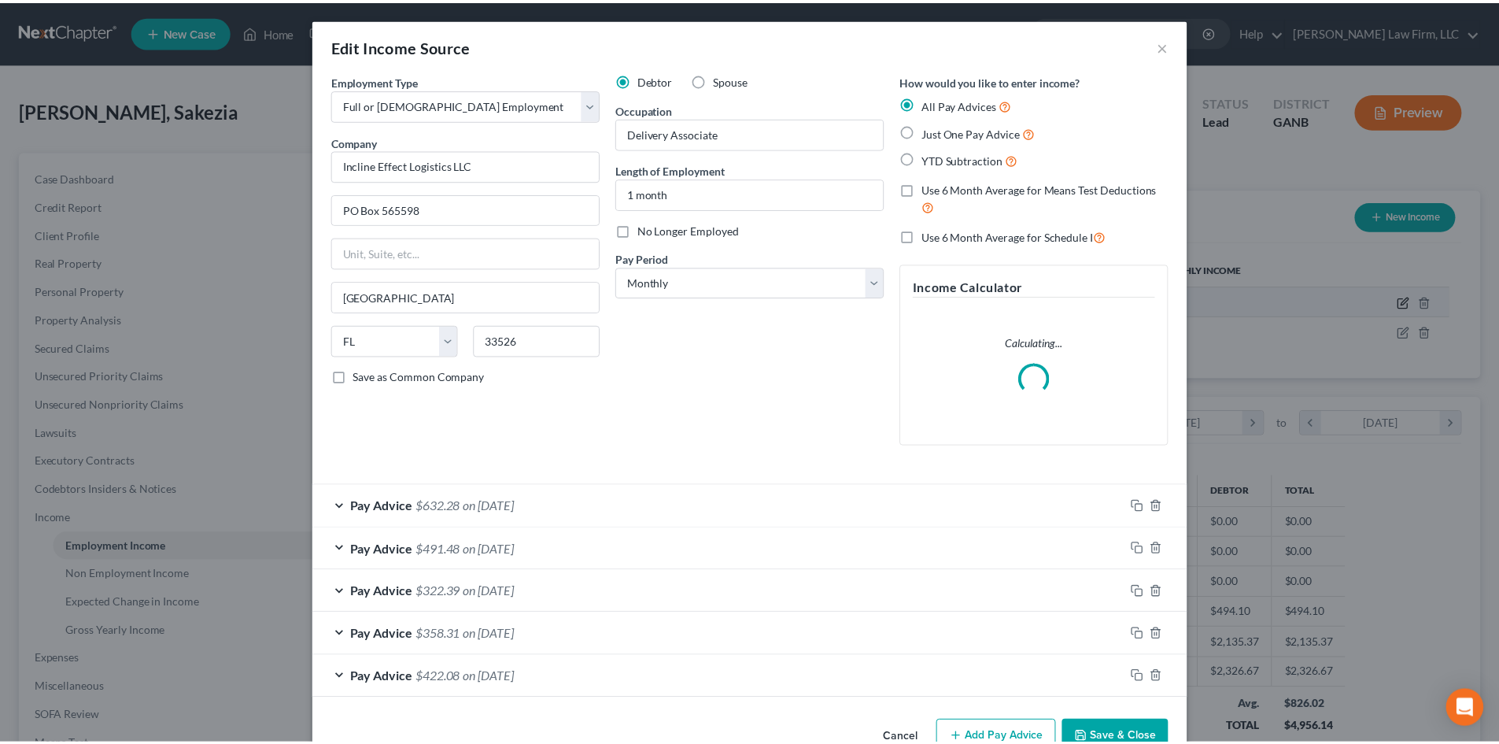
scroll to position [296, 624]
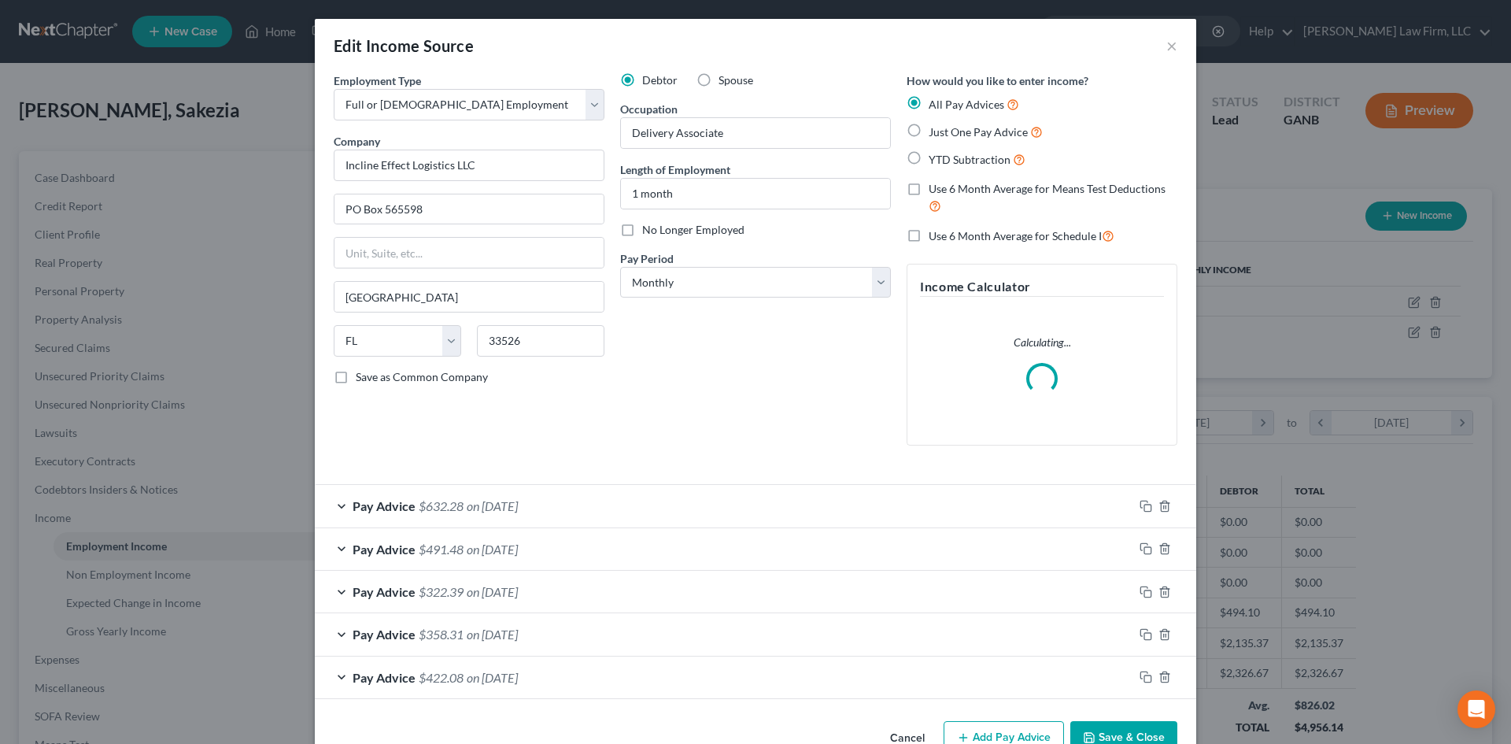
click at [642, 234] on label "No Longer Employed" at bounding box center [693, 230] width 102 height 16
click at [648, 232] on input "No Longer Employed" at bounding box center [653, 227] width 10 height 10
checkbox input "true"
click at [764, 732] on button "Save & Close" at bounding box center [1123, 737] width 107 height 33
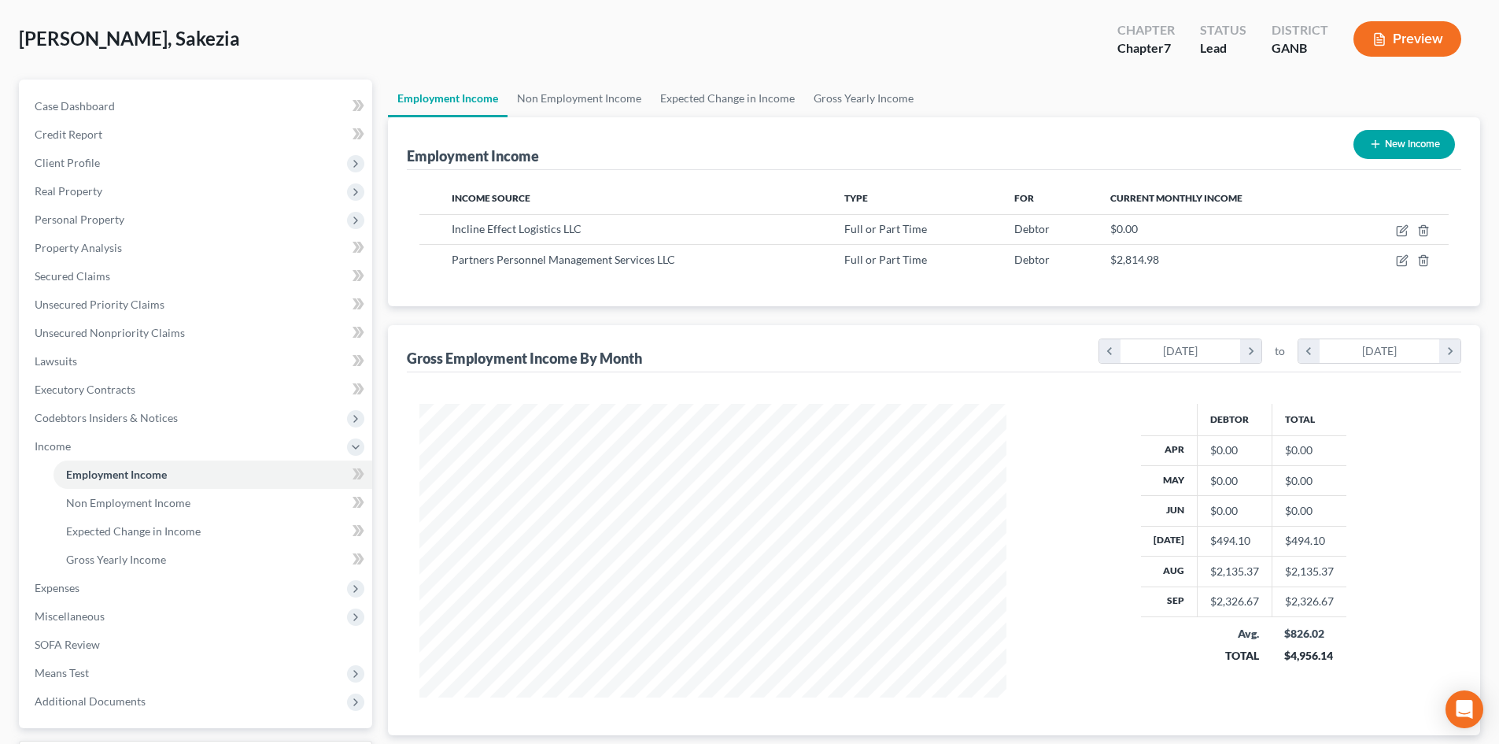
scroll to position [0, 0]
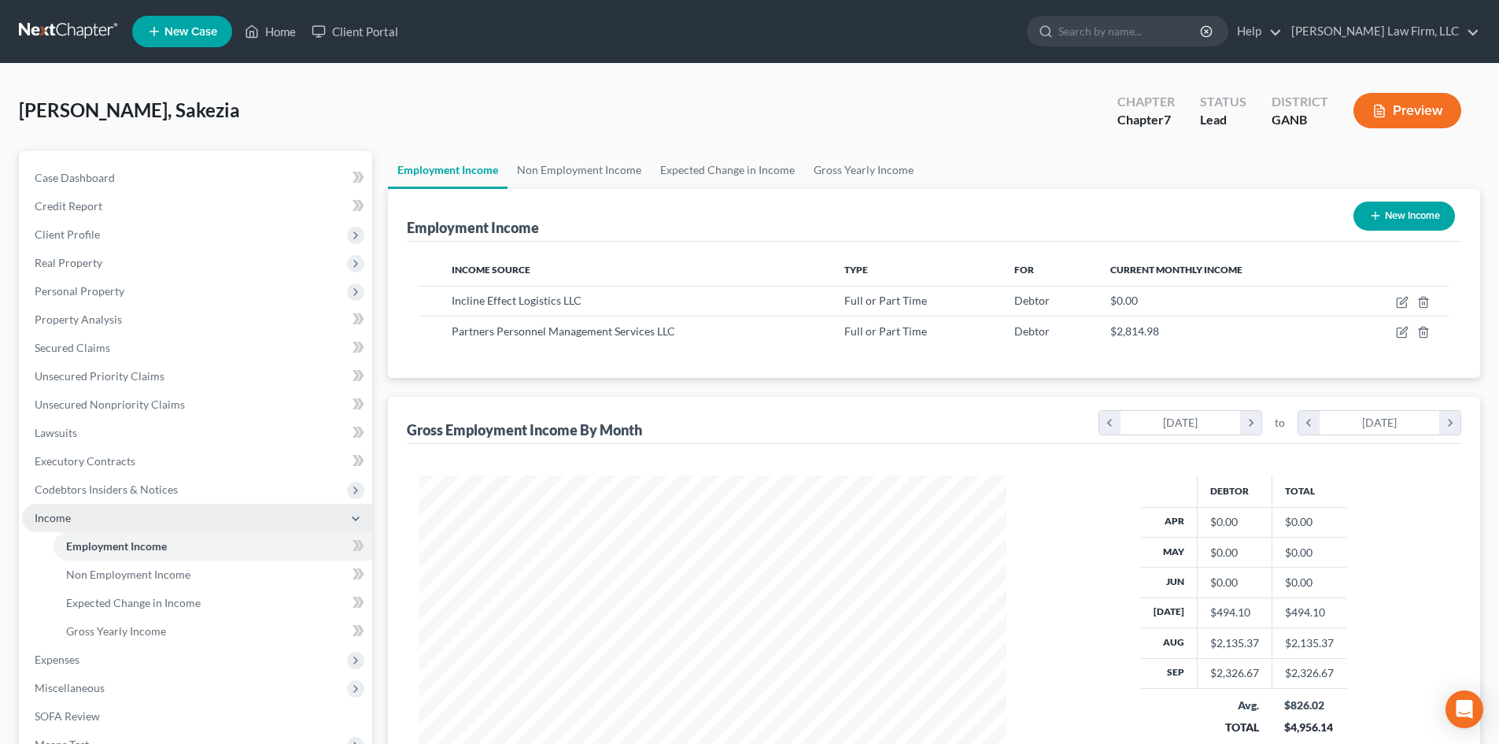
click at [31, 522] on span "Income" at bounding box center [197, 518] width 350 height 28
